Goal: Task Accomplishment & Management: Use online tool/utility

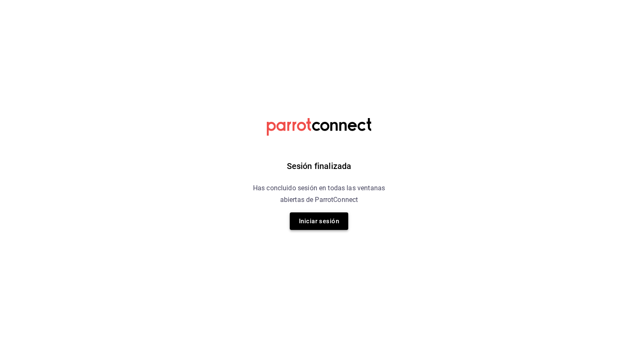
click at [333, 215] on button "Iniciar sesión" at bounding box center [319, 222] width 58 height 18
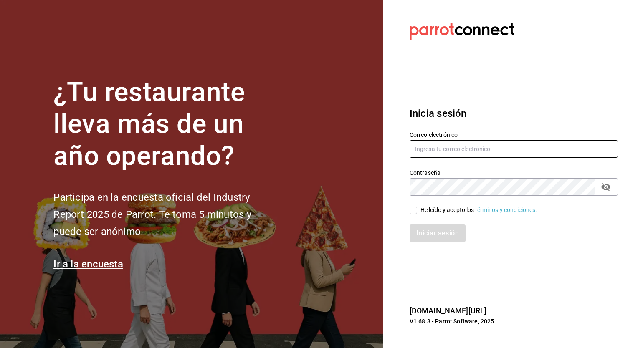
type input "[EMAIL_ADDRESS][PERSON_NAME][DOMAIN_NAME]"
click at [413, 212] on input "He leído y acepto los Términos y condiciones." at bounding box center [414, 211] width 8 height 8
checkbox input "true"
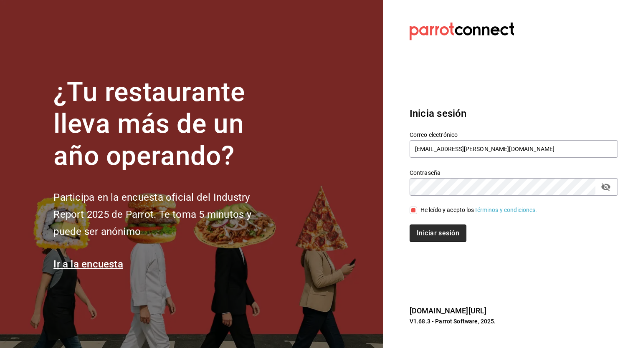
click at [451, 236] on button "Iniciar sesión" at bounding box center [438, 234] width 57 height 18
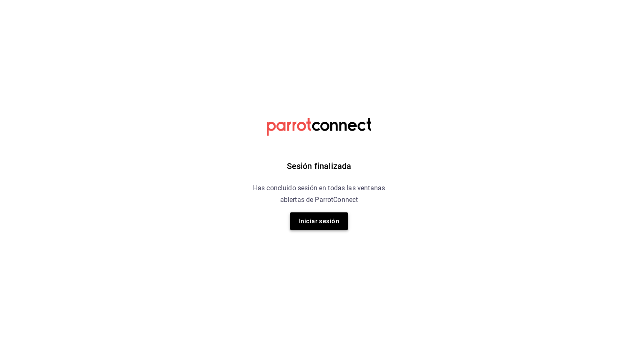
click at [323, 221] on button "Iniciar sesión" at bounding box center [319, 222] width 58 height 18
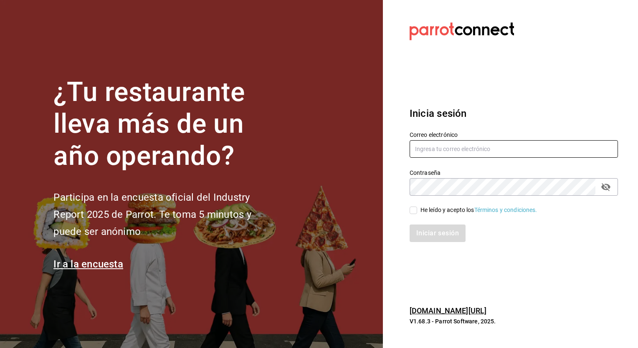
type input "[EMAIL_ADDRESS][PERSON_NAME][DOMAIN_NAME]"
click at [417, 210] on input "He leído y acepto los Términos y condiciones." at bounding box center [414, 211] width 8 height 8
checkbox input "true"
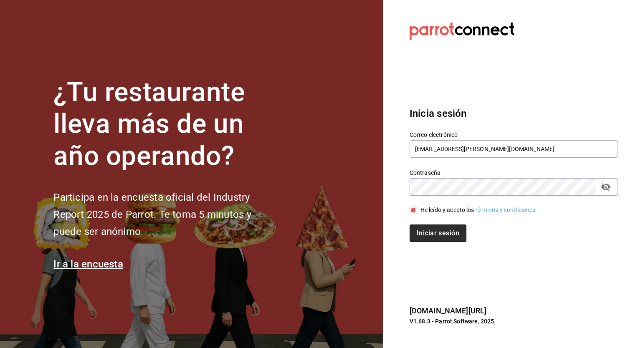
click at [428, 235] on button "Iniciar sesión" at bounding box center [438, 234] width 57 height 18
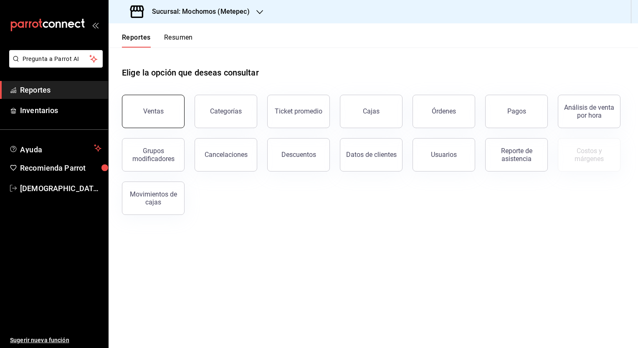
click at [148, 109] on div "Ventas" at bounding box center [153, 111] width 20 height 8
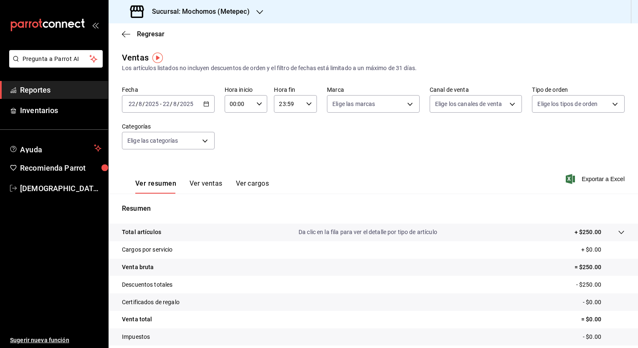
click at [205, 102] on \(Stroke\) "button" at bounding box center [206, 104] width 5 height 5
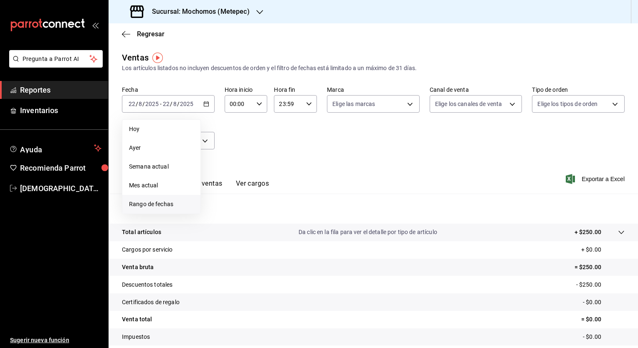
click at [157, 211] on li "Rango de fechas" at bounding box center [161, 204] width 78 height 19
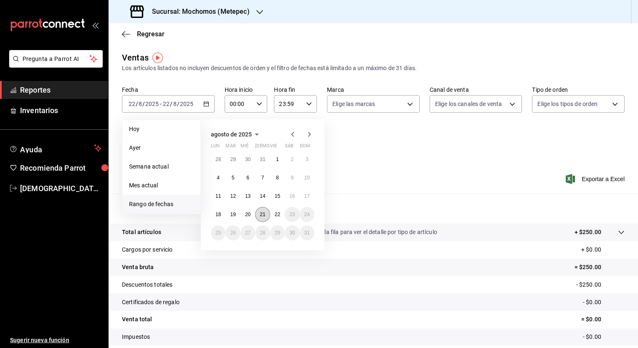
click at [266, 219] on button "21" at bounding box center [262, 214] width 15 height 15
click at [279, 215] on abbr "22" at bounding box center [277, 215] width 5 height 6
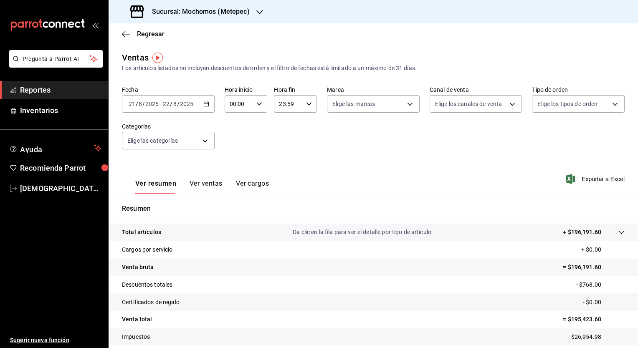
click at [240, 103] on input "00:00" at bounding box center [239, 104] width 29 height 17
click at [233, 170] on span "05" at bounding box center [234, 167] width 8 height 7
type input "05:00"
click at [282, 106] on div at bounding box center [319, 174] width 638 height 348
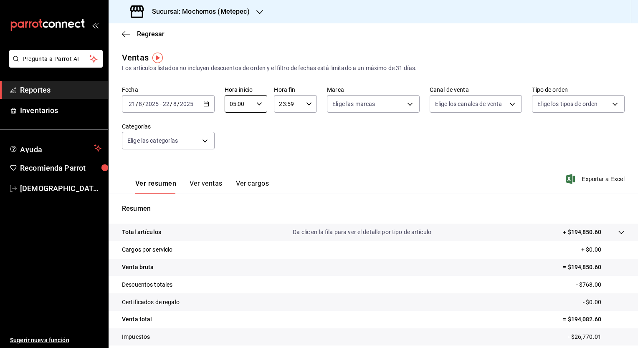
click at [282, 106] on input "23:59" at bounding box center [288, 104] width 29 height 17
click at [285, 168] on span "04" at bounding box center [283, 169] width 8 height 7
type input "04:59"
click at [411, 142] on div at bounding box center [319, 174] width 638 height 348
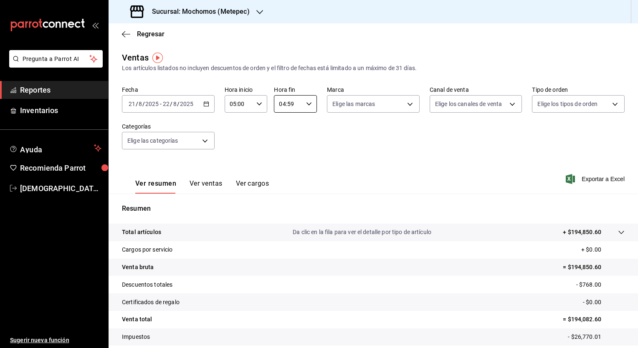
scroll to position [52, 0]
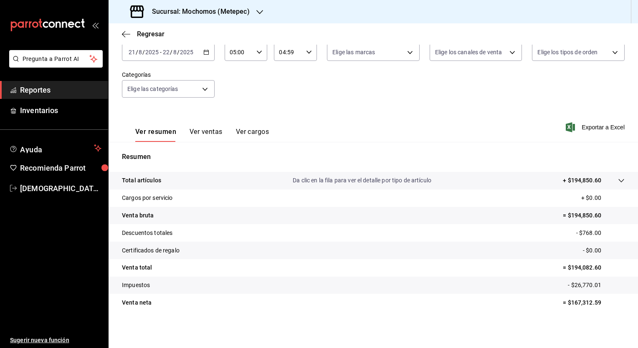
drag, startPoint x: 378, startPoint y: 319, endPoint x: 499, endPoint y: 94, distance: 255.8
click at [499, 94] on div "Fecha [DATE] [DATE] - [DATE] [DATE] Hora inicio 05:00 Hora inicio Hora fin 04:5…" at bounding box center [373, 70] width 503 height 73
click at [393, 182] on p "Da clic en la fila para ver el detalle por tipo de artículo" at bounding box center [362, 180] width 139 height 9
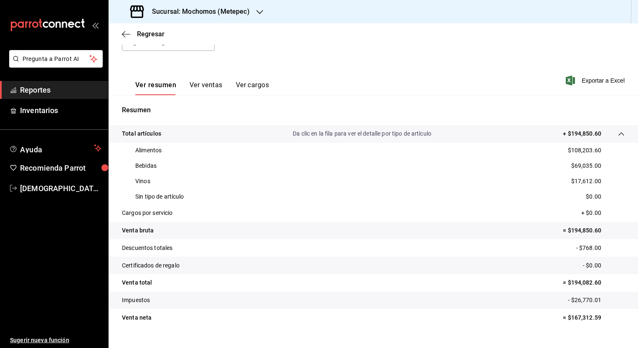
scroll to position [109, 0]
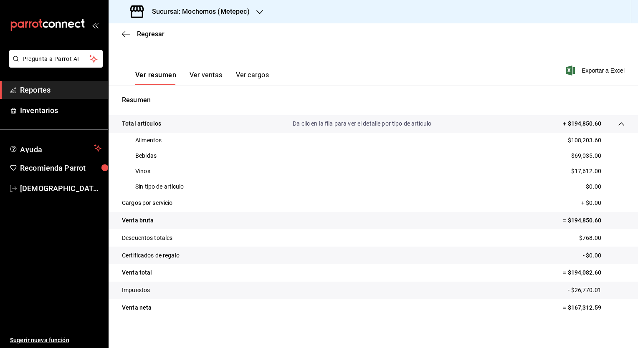
click at [247, 14] on h3 "Sucursal: Mochomos (Metepec)" at bounding box center [197, 12] width 104 height 10
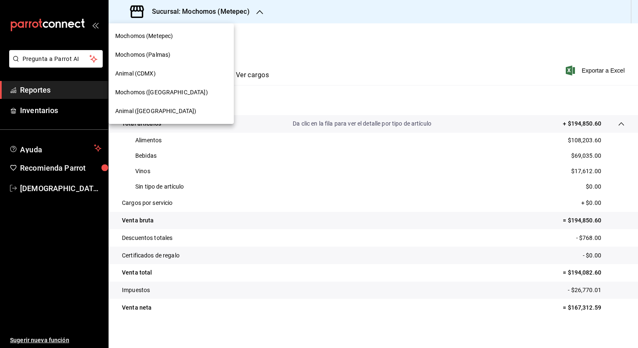
click at [147, 94] on span "Mochomos ([GEOGRAPHIC_DATA])" at bounding box center [161, 92] width 93 height 9
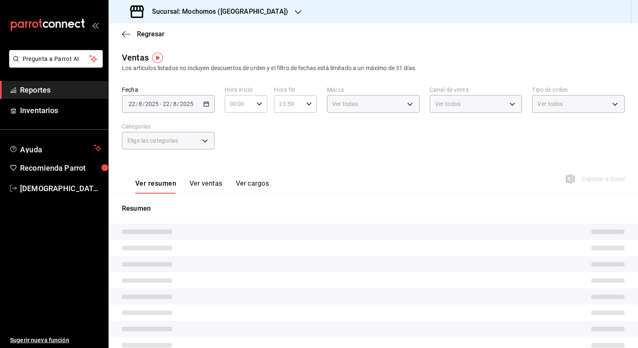
type input "05:00"
type input "04:59"
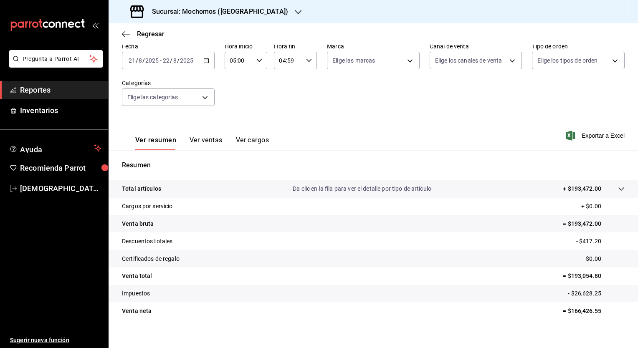
scroll to position [52, 0]
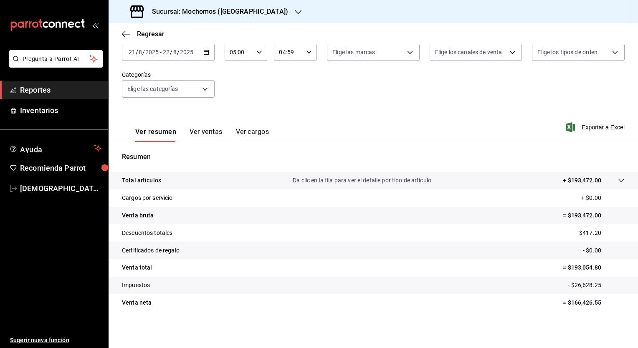
click at [382, 184] on p "Da clic en la fila para ver el detalle por tipo de artículo" at bounding box center [362, 180] width 139 height 9
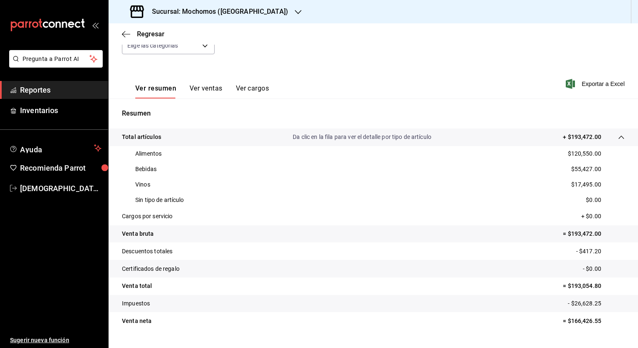
scroll to position [102, 0]
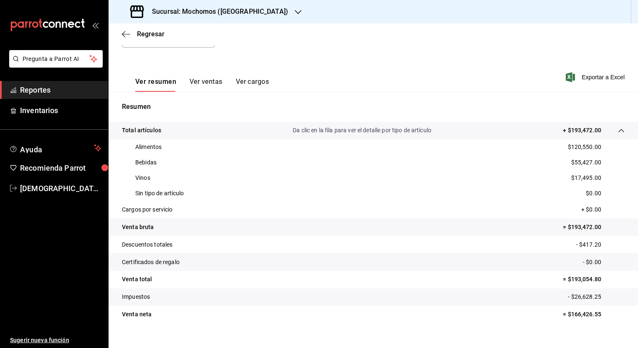
click at [209, 84] on button "Ver ventas" at bounding box center [206, 85] width 33 height 14
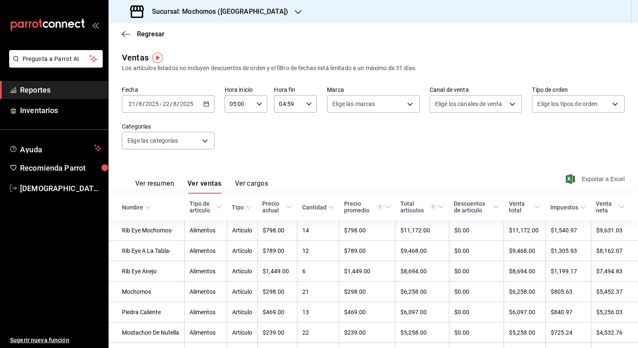
click at [595, 179] on span "Exportar a Excel" at bounding box center [596, 179] width 57 height 10
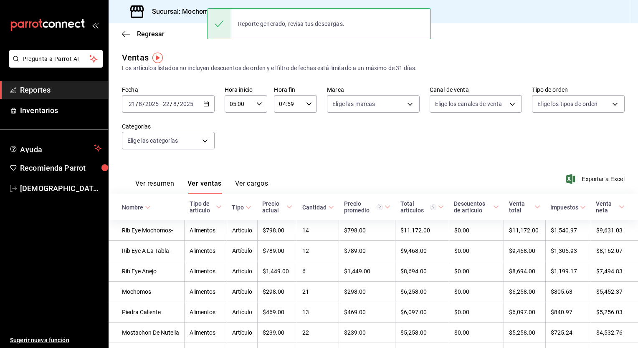
click at [182, 14] on h3 "Sucursal: Mochomos ([GEOGRAPHIC_DATA])" at bounding box center [216, 12] width 143 height 10
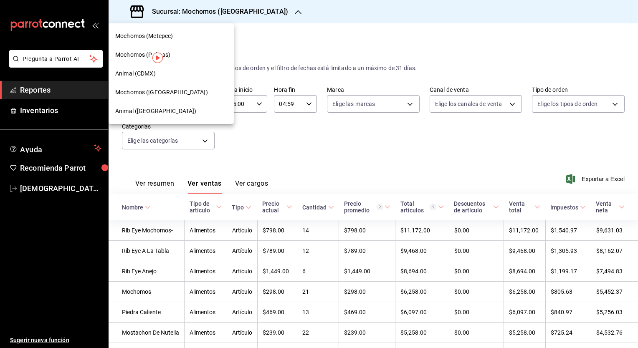
click at [139, 109] on span "Animal ([GEOGRAPHIC_DATA])" at bounding box center [155, 111] width 81 height 9
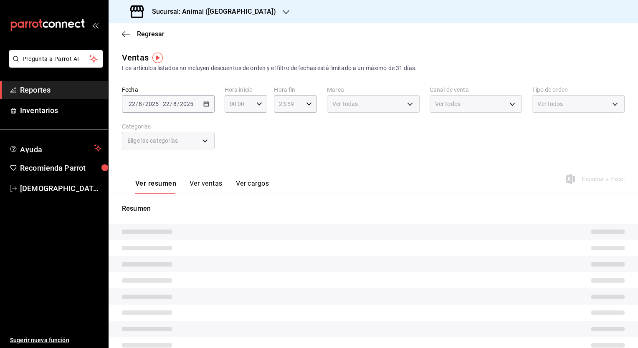
type input "05:00"
type input "04:59"
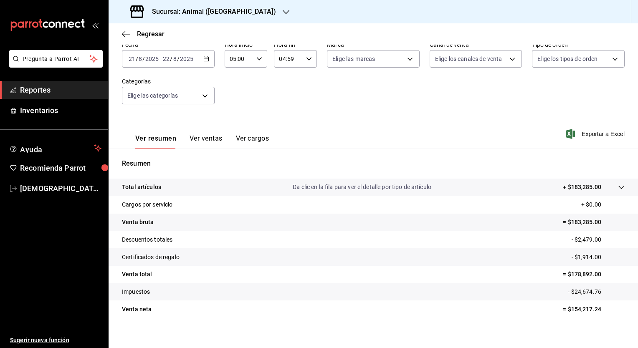
scroll to position [45, 0]
click at [215, 138] on button "Ver ventas" at bounding box center [206, 141] width 33 height 14
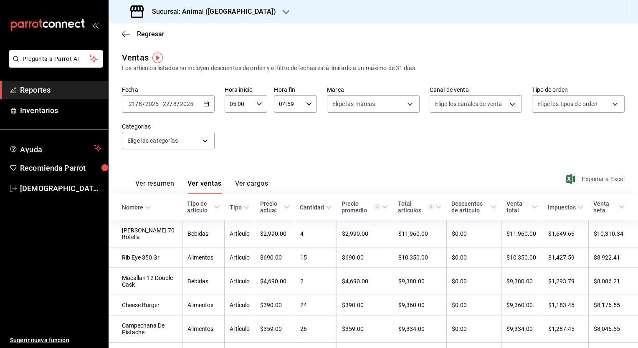
click at [585, 178] on span "Exportar a Excel" at bounding box center [596, 179] width 57 height 10
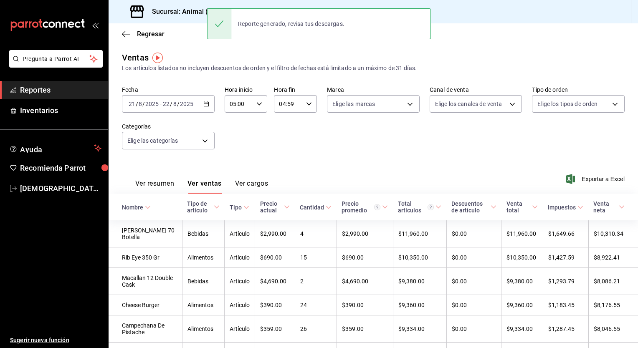
click at [373, 141] on div "Fecha [DATE] [DATE] - [DATE] [DATE] Hora inicio 05:00 Hora inicio Hora fin 04:5…" at bounding box center [373, 122] width 503 height 73
